Goal: Find specific page/section: Find specific page/section

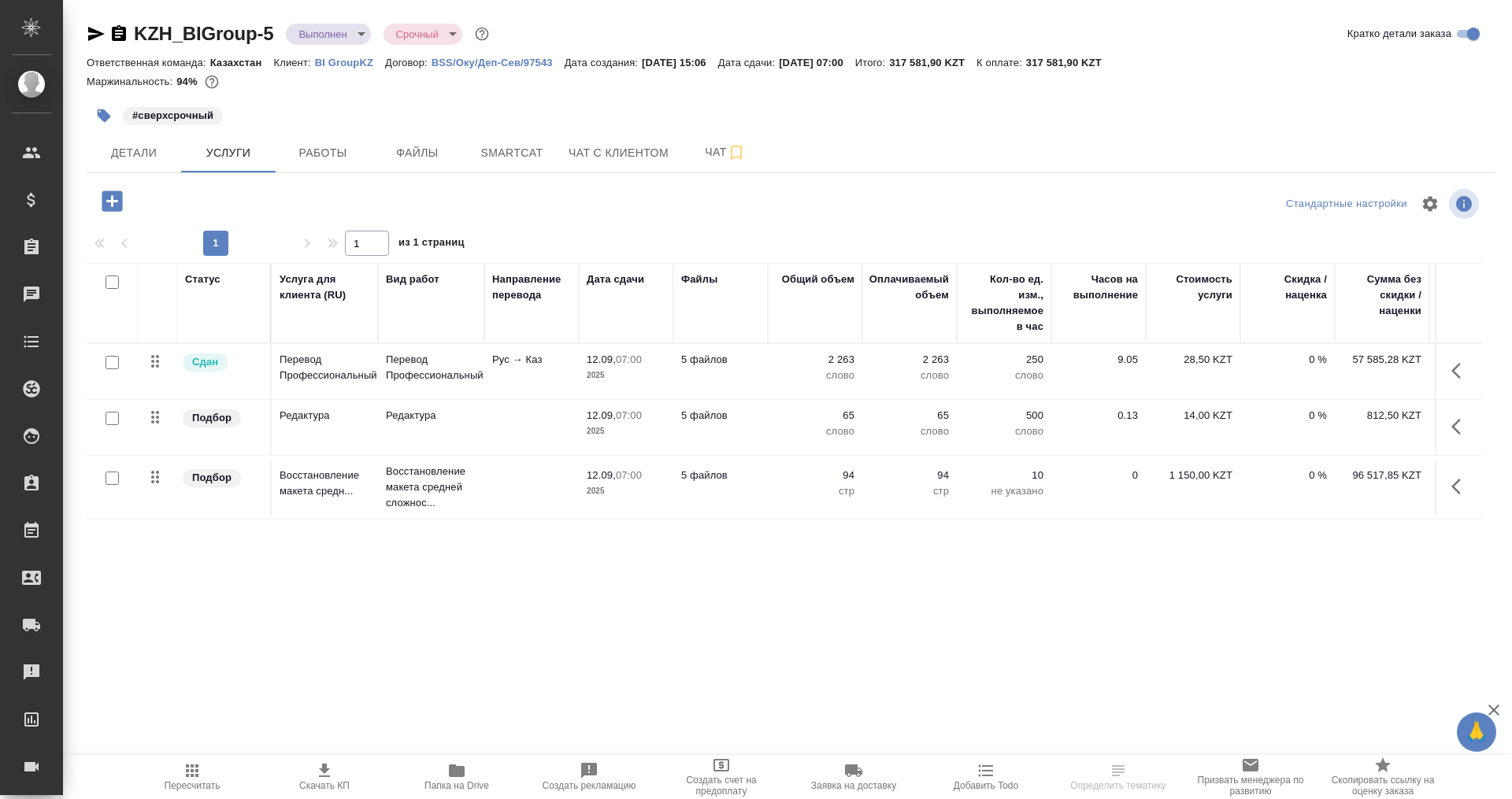
click at [336, 57] on p "BI GroupKZ" at bounding box center [350, 62] width 70 height 12
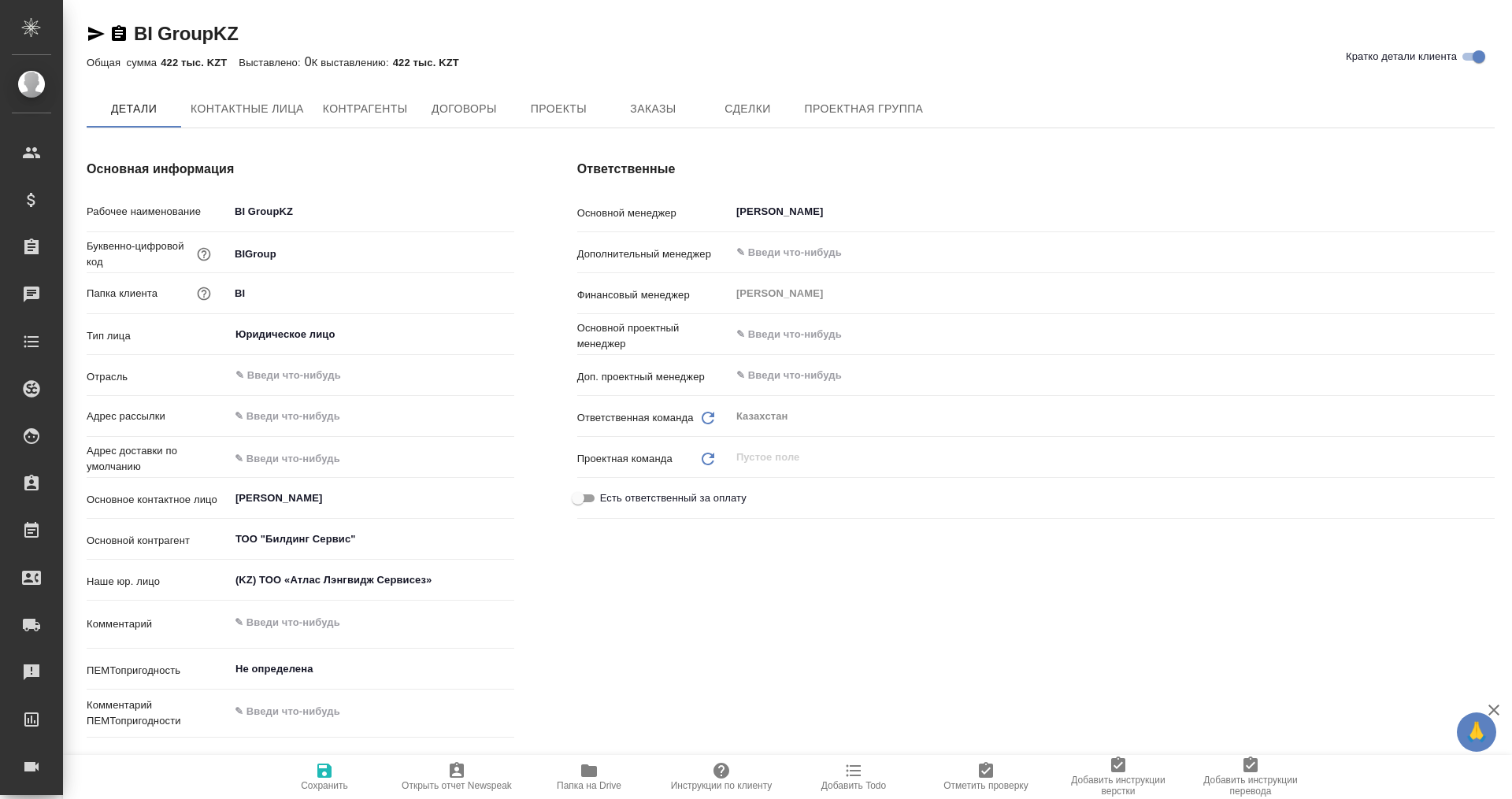
type textarea "x"
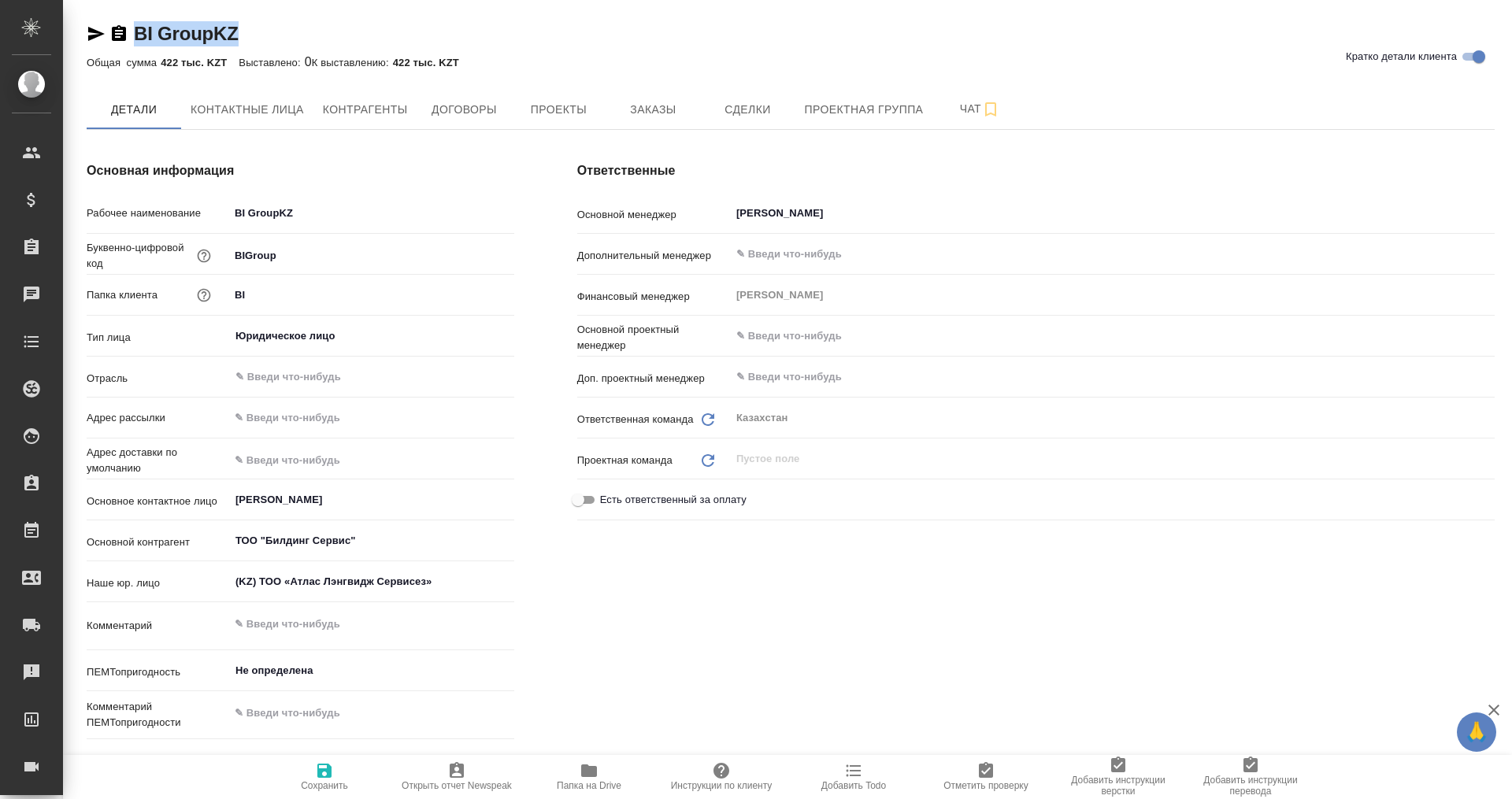
type textarea "x"
drag, startPoint x: 250, startPoint y: 33, endPoint x: 118, endPoint y: 48, distance: 132.8
click at [118, 48] on div "BI GroupKZ Кратко детали клиента" at bounding box center [790, 37] width 1407 height 32
copy link "BI GroupKZ"
type textarea "x"
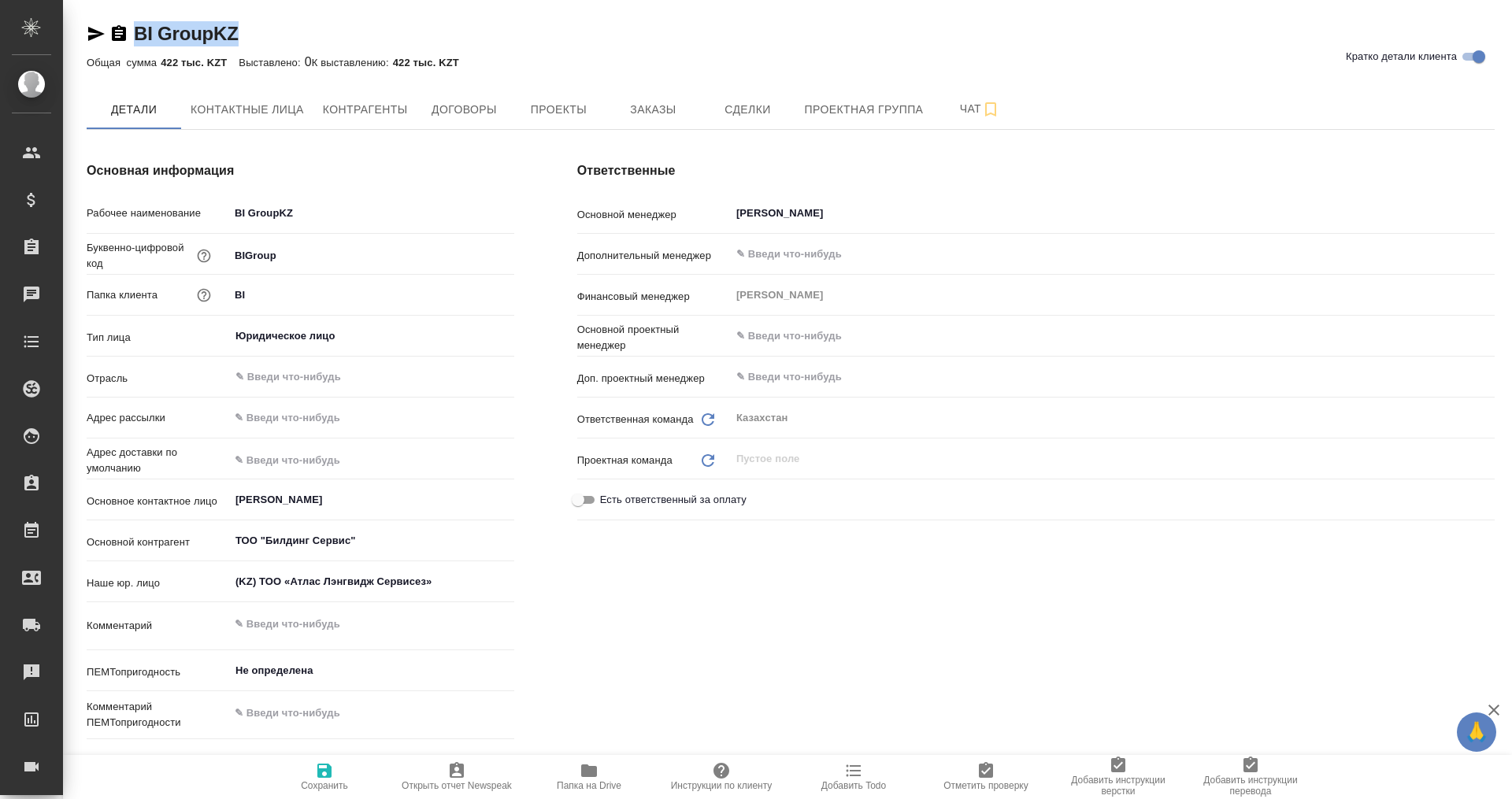
type textarea "x"
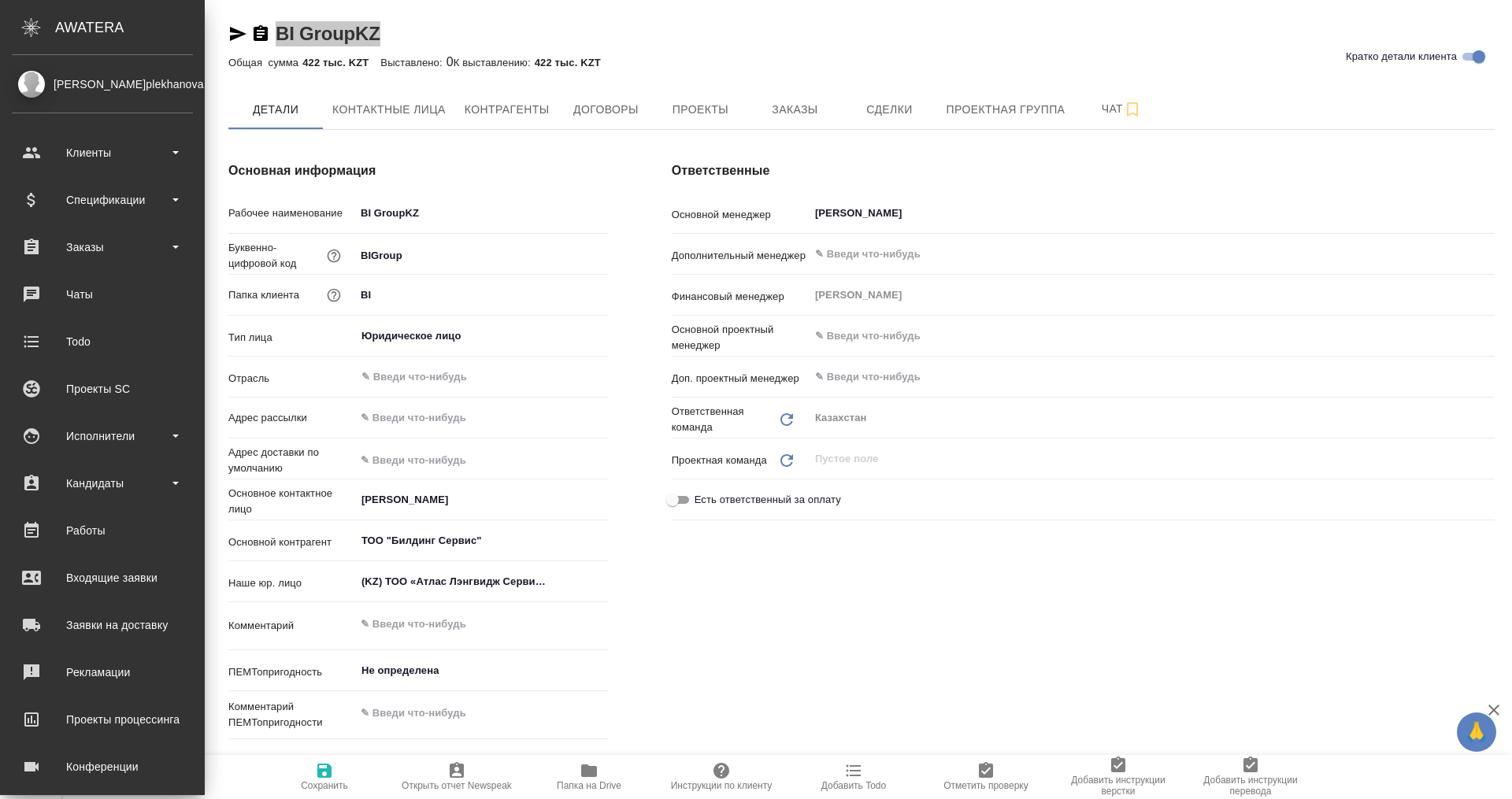
type textarea "x"
